Goal: Check status: Check status

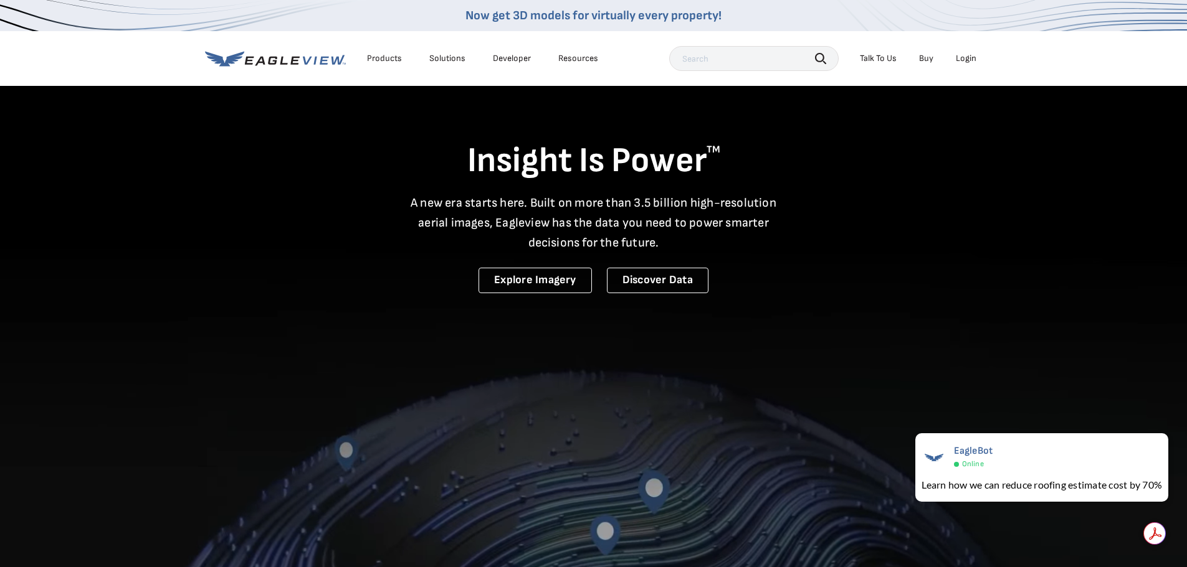
click at [960, 60] on div "Login" at bounding box center [965, 58] width 21 height 11
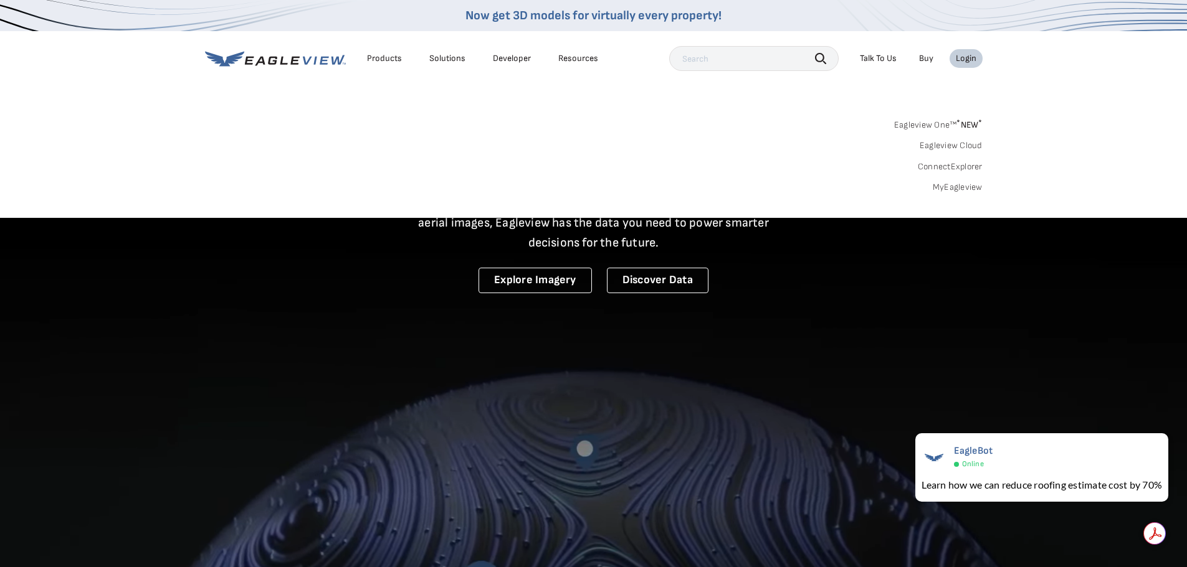
click at [957, 186] on link "MyEagleview" at bounding box center [957, 187] width 50 height 11
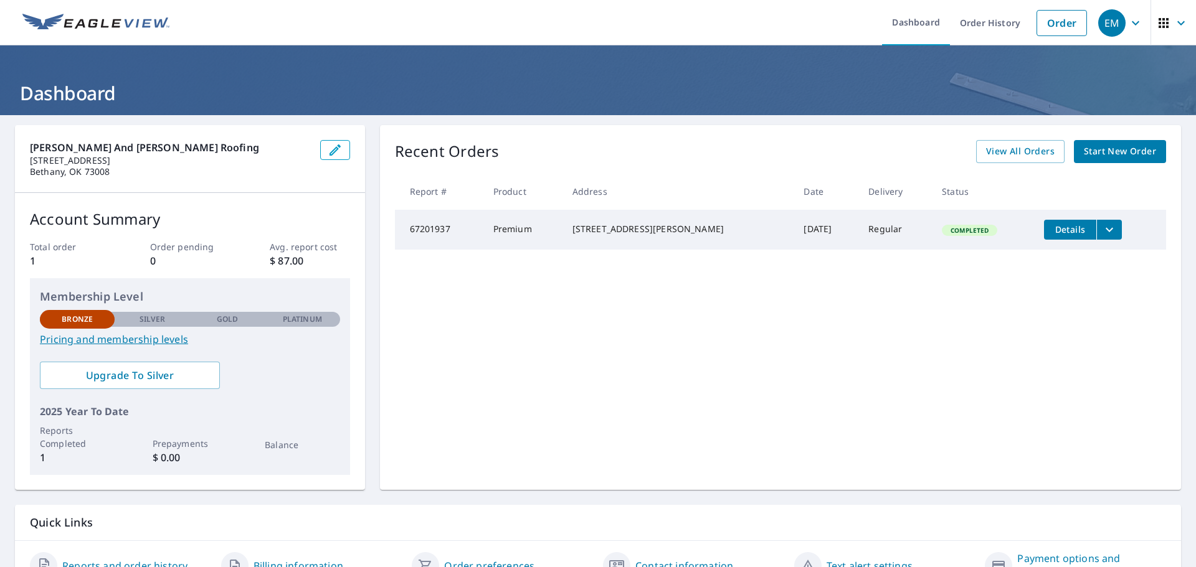
click at [622, 150] on div "Recent Orders View All Orders Start New Order" at bounding box center [780, 151] width 771 height 23
click at [628, 62] on header "Dashboard" at bounding box center [598, 80] width 1196 height 70
drag, startPoint x: 984, startPoint y: 33, endPoint x: 992, endPoint y: 52, distance: 20.1
click at [984, 33] on link "Order History" at bounding box center [990, 22] width 80 height 45
